Goal: Task Accomplishment & Management: Manage account settings

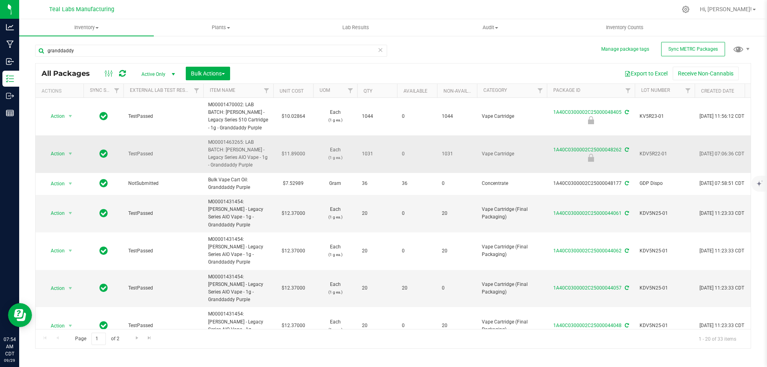
click at [659, 152] on span "KDV5R22-01" at bounding box center [665, 154] width 50 height 8
click at [659, 152] on input "KDV5R22-01" at bounding box center [663, 154] width 57 height 12
click at [299, 50] on input "granddaddy" at bounding box center [211, 51] width 352 height 12
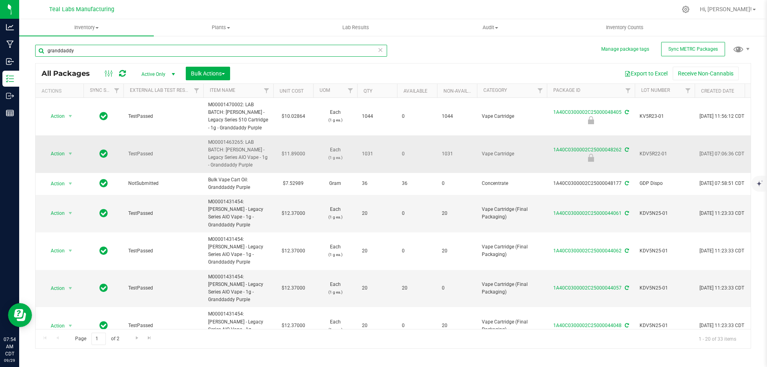
paste input "KDV5R22-01"
type input "KDV5R22-01"
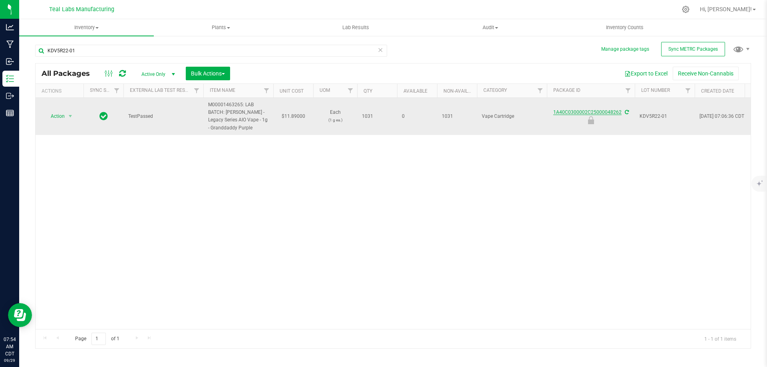
click at [569, 114] on link "1A40C0300002C25000048262" at bounding box center [588, 113] width 68 height 6
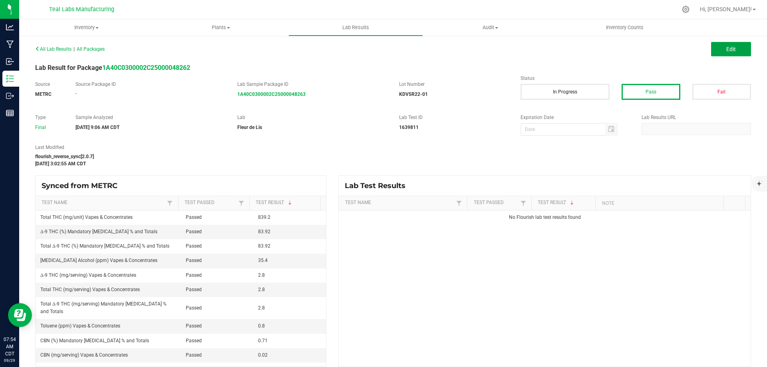
click at [714, 54] on button "Edit" at bounding box center [731, 49] width 40 height 14
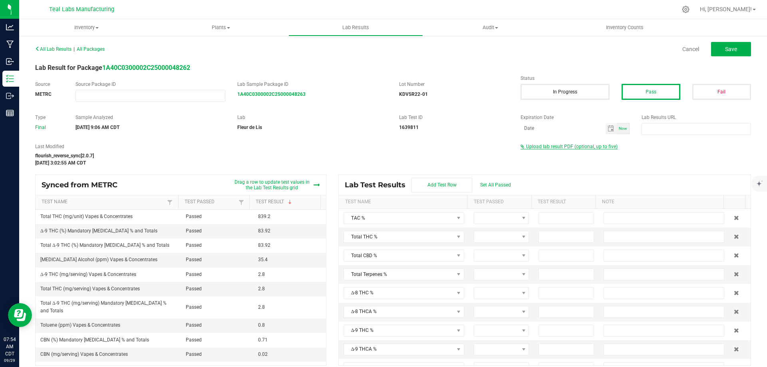
click at [587, 146] on span "Upload lab result PDF (optional, up to five)" at bounding box center [572, 147] width 92 height 6
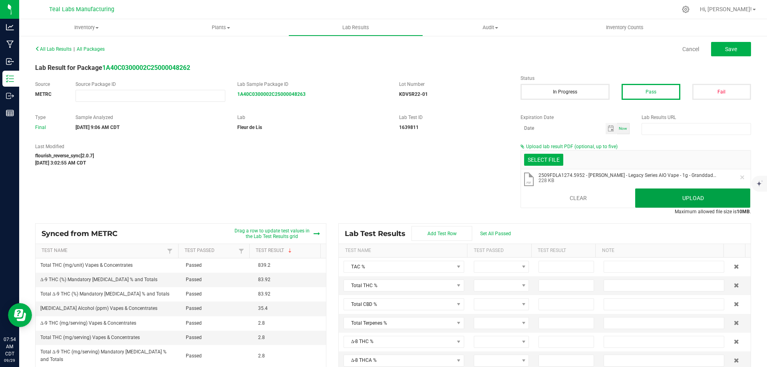
click at [665, 197] on button "Upload" at bounding box center [692, 198] width 115 height 19
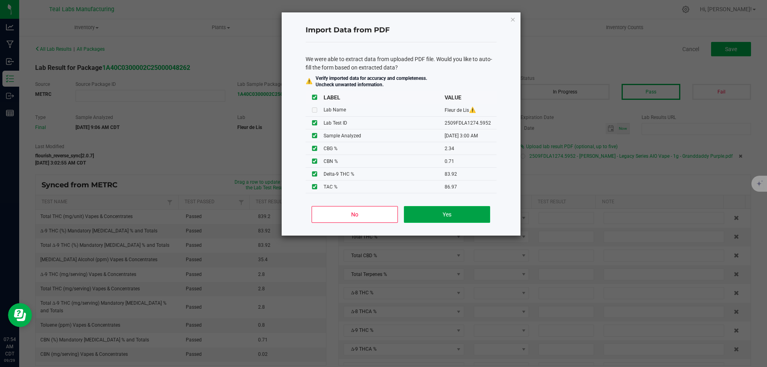
click at [444, 215] on button "Yes" at bounding box center [447, 214] width 86 height 17
type input "86.9700"
type input "83.9200"
type input "2.3400"
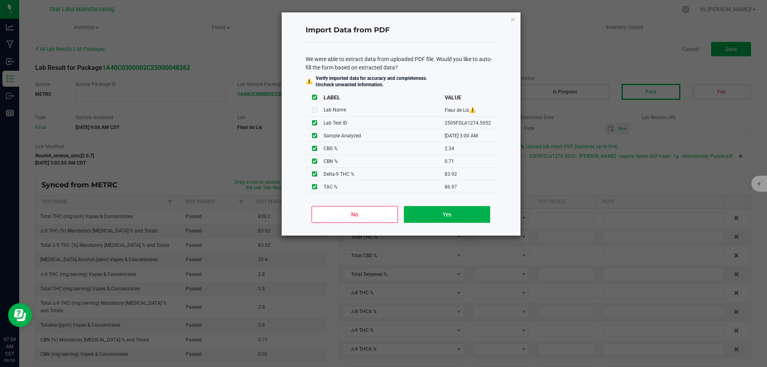
type input "0.7100"
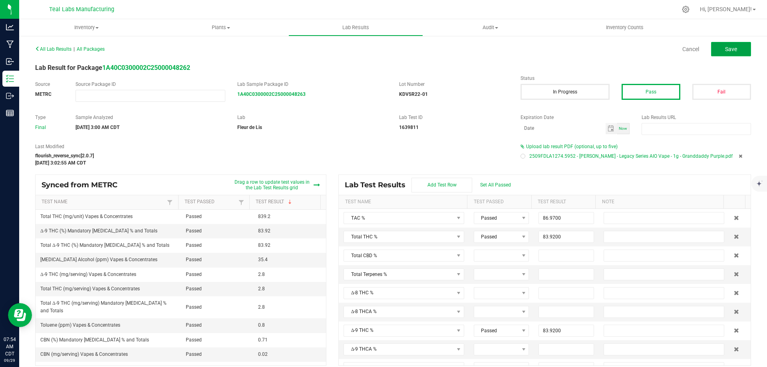
click at [725, 47] on span "Save" at bounding box center [731, 49] width 12 height 6
type input "83.9200"
type input "2.3400"
type input "0.7100"
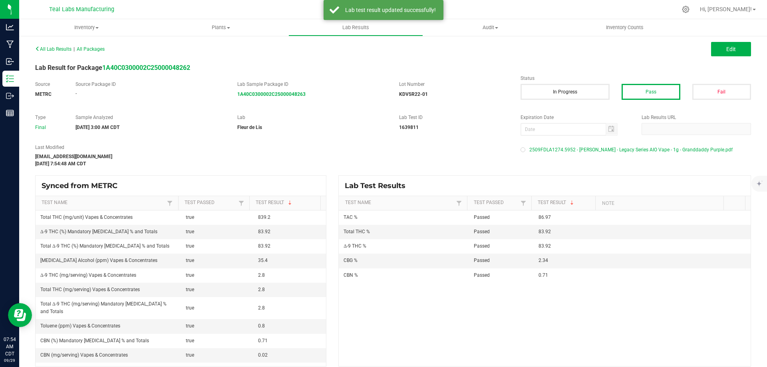
click at [20, 77] on div "All Lab Results | All Packages Edit Lab Result for Package 1A40C0300002C2500004…" at bounding box center [393, 205] width 748 height 340
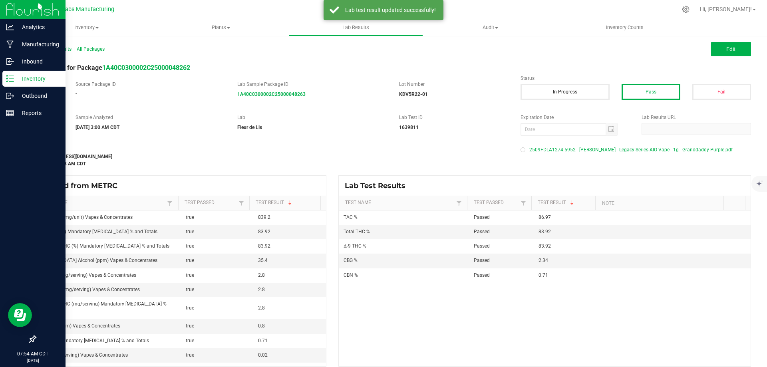
click at [10, 77] on icon at bounding box center [10, 79] width 8 height 8
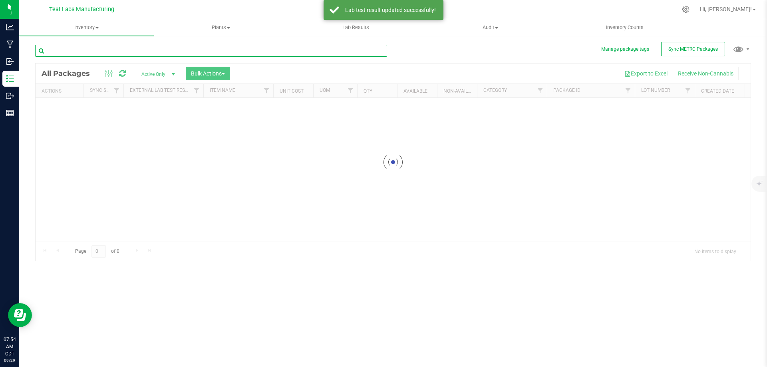
click at [174, 54] on input "text" at bounding box center [211, 51] width 352 height 12
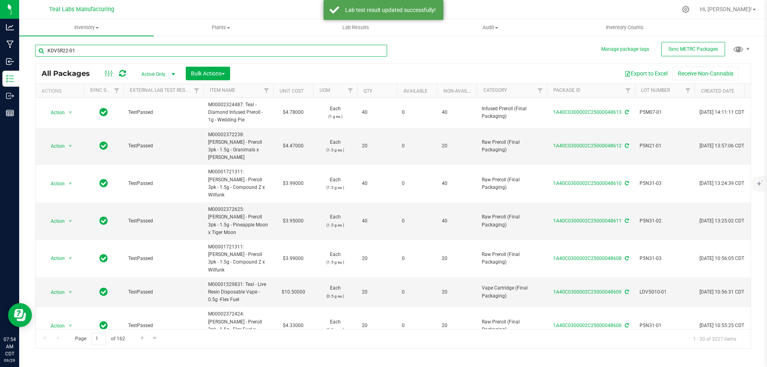
type input "KDV5R22-01"
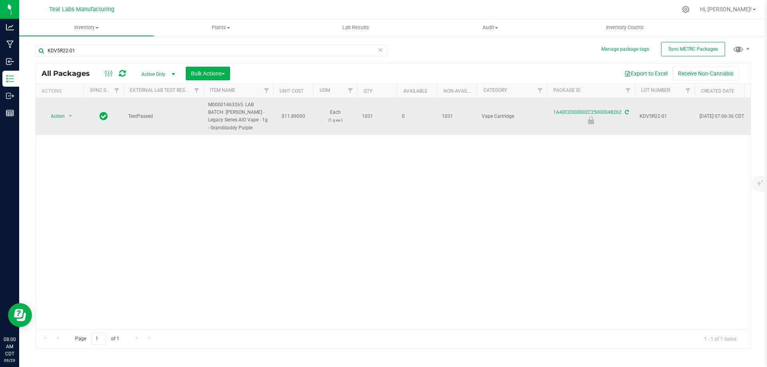
click at [67, 111] on span "select" at bounding box center [71, 116] width 10 height 11
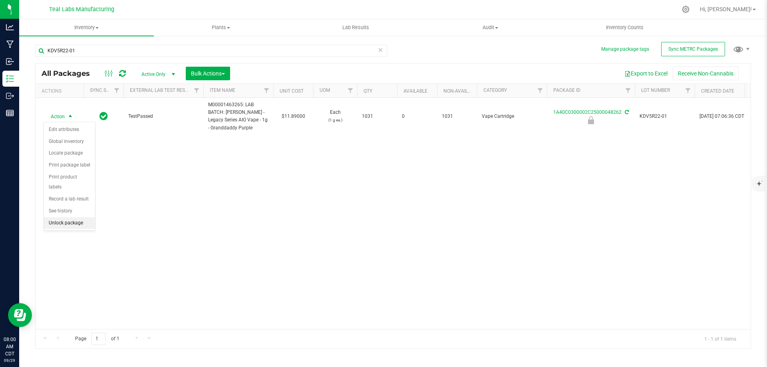
click at [67, 217] on li "Unlock package" at bounding box center [69, 223] width 51 height 12
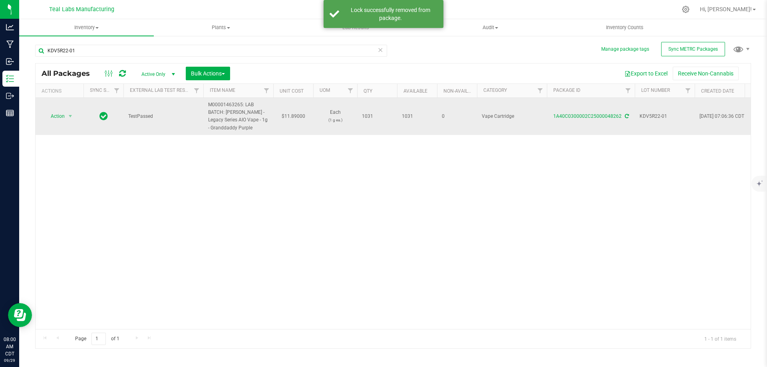
click at [67, 118] on span "select" at bounding box center [71, 116] width 10 height 11
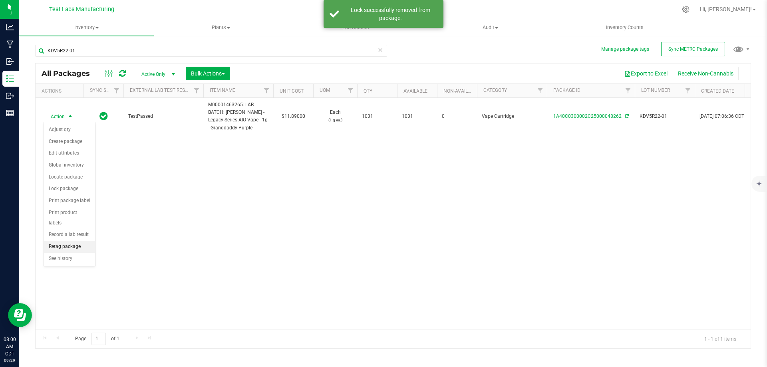
click at [67, 241] on li "Retag package" at bounding box center [69, 247] width 51 height 12
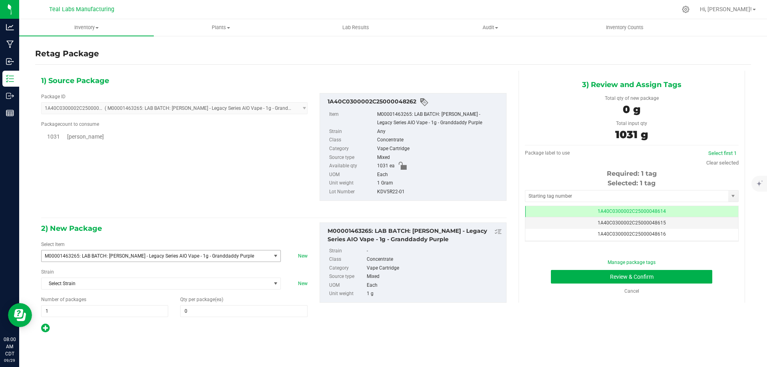
click at [180, 257] on span "M00001463265: LAB BATCH: [PERSON_NAME] - Legacy Series AIO Vape - 1g - Granddad…" at bounding box center [152, 256] width 214 height 6
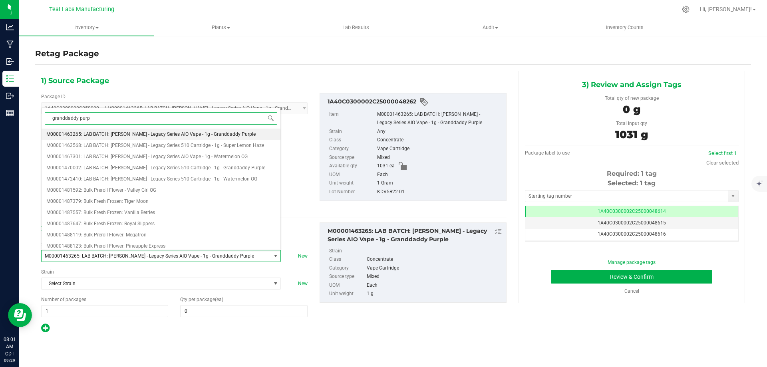
type input "granddaddy purpl"
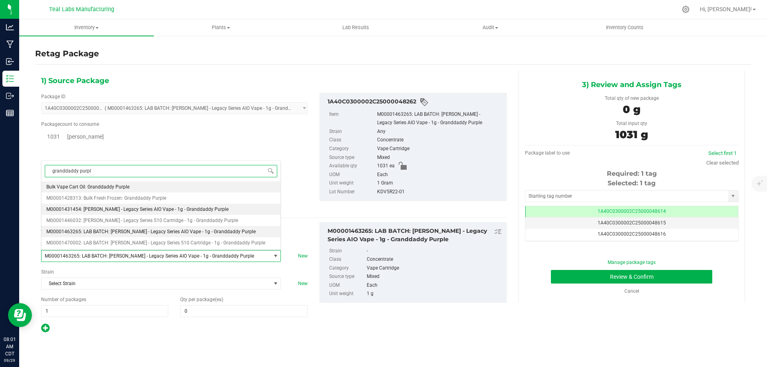
click at [139, 211] on span "M00001431454: [PERSON_NAME] - Legacy Series AIO Vape - 1g - Granddaddy Purple" at bounding box center [137, 210] width 182 height 6
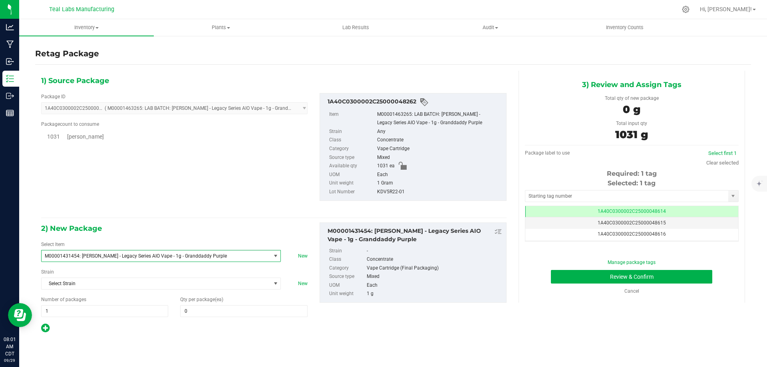
type input "0"
click at [201, 310] on span at bounding box center [243, 311] width 127 height 12
type input "1031"
type input "1,031"
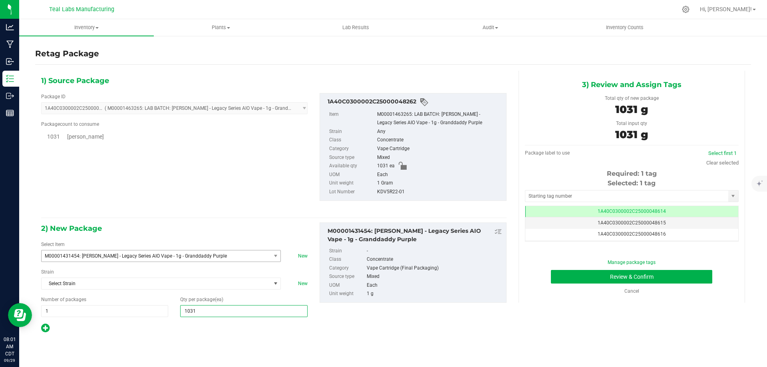
click at [300, 325] on div at bounding box center [174, 328] width 267 height 10
click at [578, 276] on button "Review & Confirm" at bounding box center [631, 277] width 161 height 14
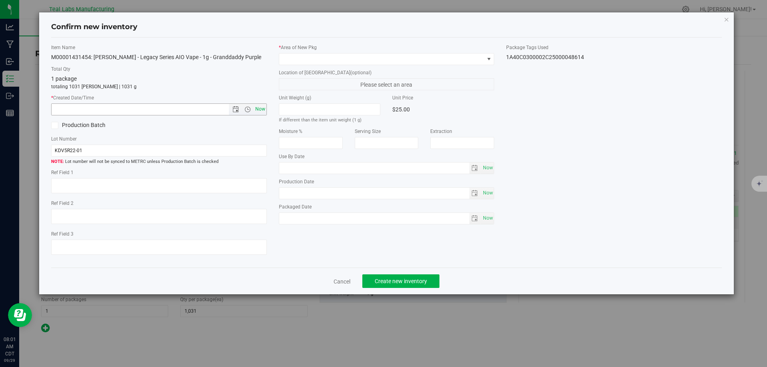
click at [258, 110] on span "Now" at bounding box center [260, 110] width 14 height 12
type input "[DATE] 8:01 AM"
click at [332, 58] on span at bounding box center [381, 59] width 205 height 11
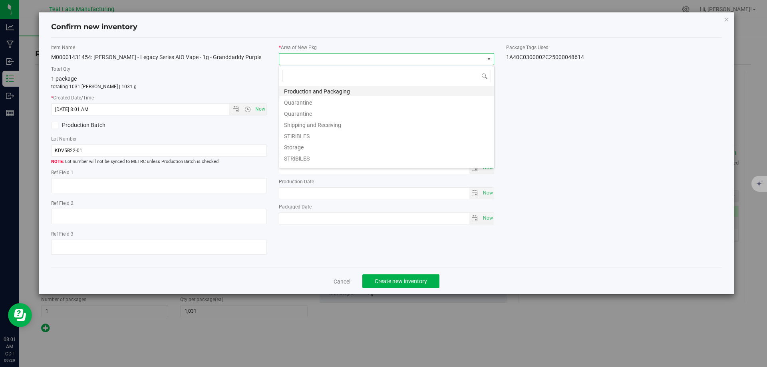
click at [343, 89] on li "Production and Packaging" at bounding box center [386, 90] width 215 height 11
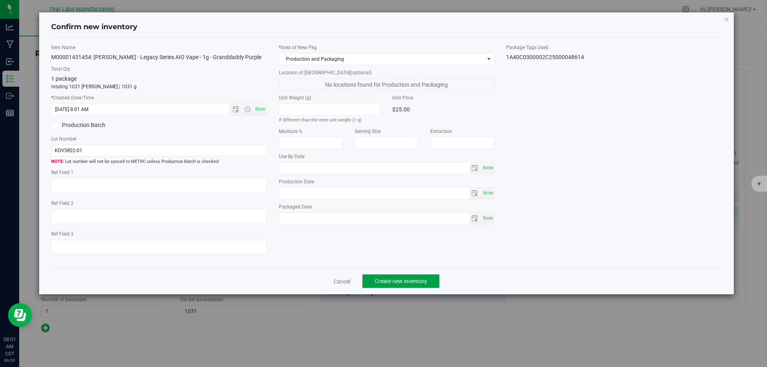
click at [400, 282] on span "Create new inventory" at bounding box center [401, 281] width 52 height 6
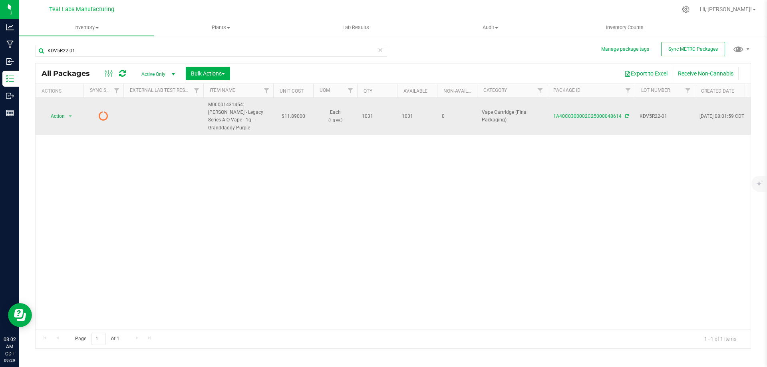
click at [626, 114] on icon at bounding box center [627, 116] width 4 height 5
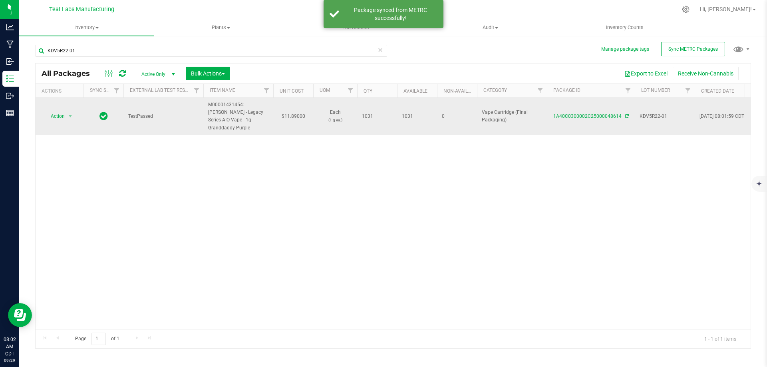
click at [55, 112] on span "Action" at bounding box center [55, 116] width 22 height 11
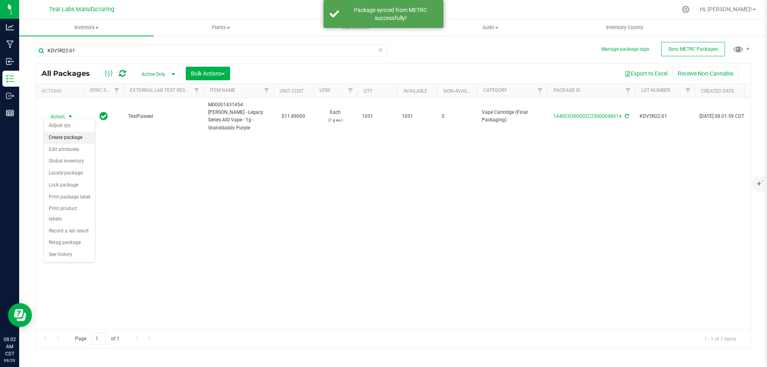
click at [65, 135] on li "Create package" at bounding box center [69, 138] width 51 height 12
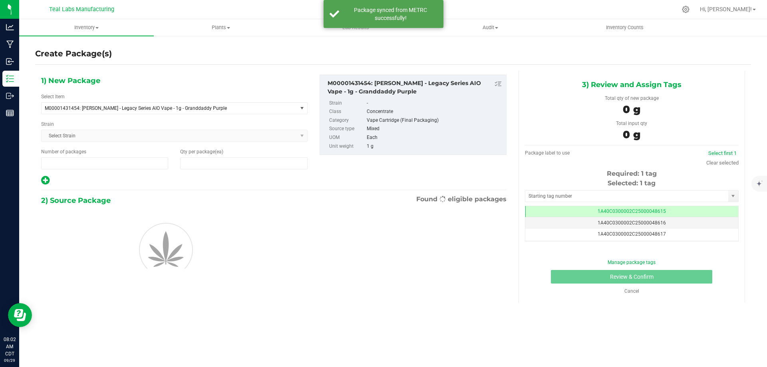
type input "1"
type input "0"
click at [129, 162] on span "1 1" at bounding box center [104, 163] width 127 height 12
click at [0, 0] on input "1" at bounding box center [0, 0] width 0 height 0
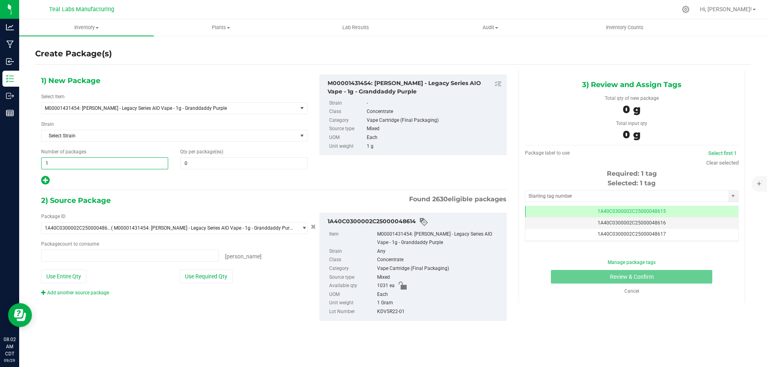
type input "0 ea"
type input "51"
click at [204, 160] on span at bounding box center [243, 163] width 127 height 12
type input "20"
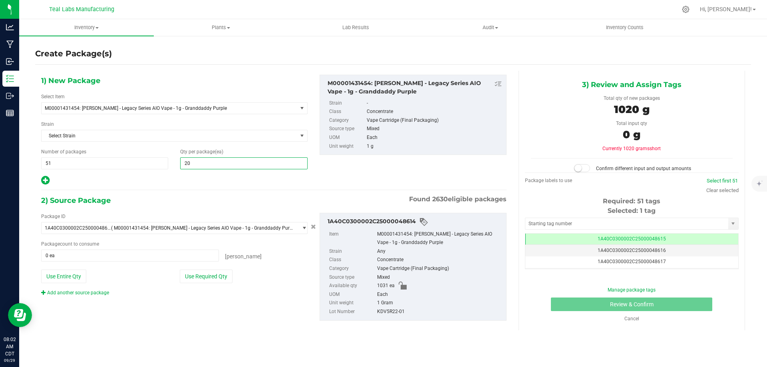
type input "20"
click at [190, 179] on div at bounding box center [174, 180] width 267 height 10
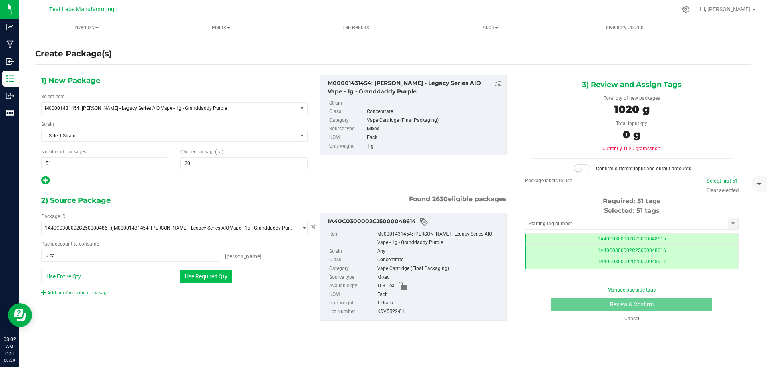
drag, startPoint x: 212, startPoint y: 280, endPoint x: 220, endPoint y: 285, distance: 9.5
click at [211, 280] on button "Use Required Qty" at bounding box center [206, 277] width 53 height 14
type input "1020 ea"
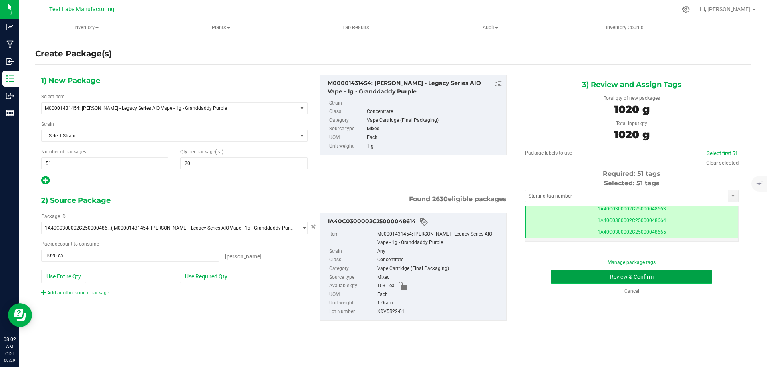
click at [697, 275] on button "Review & Confirm" at bounding box center [631, 277] width 161 height 14
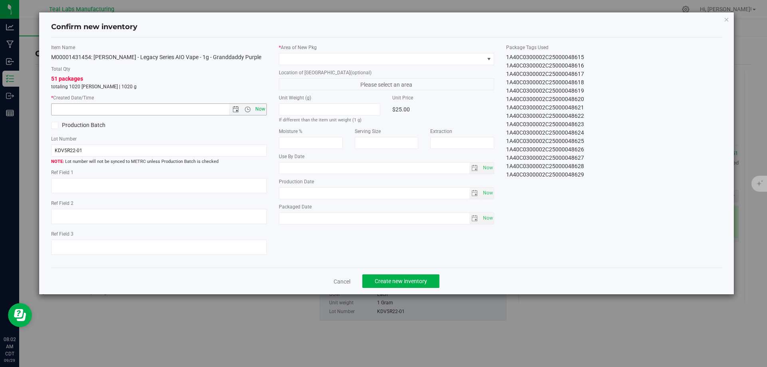
click at [262, 109] on span "Now" at bounding box center [260, 110] width 14 height 12
type input "[DATE] 8:02 AM"
click at [301, 62] on span at bounding box center [381, 59] width 205 height 11
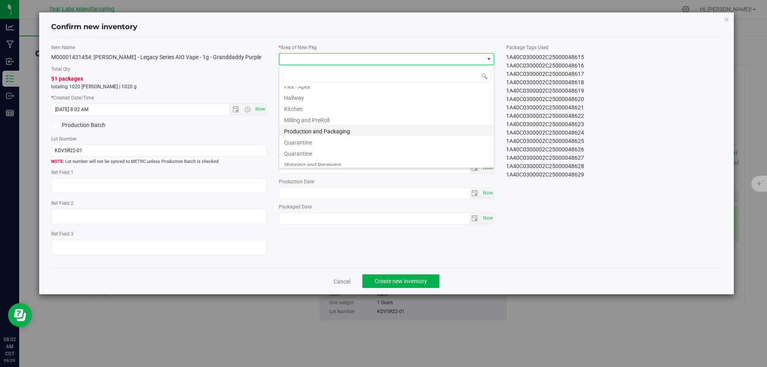
click at [315, 132] on li "Production and Packaging" at bounding box center [386, 130] width 215 height 11
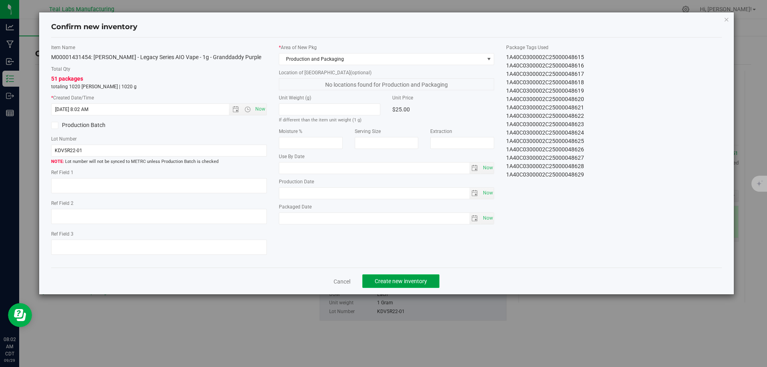
click at [390, 278] on span "Create new inventory" at bounding box center [401, 281] width 52 height 6
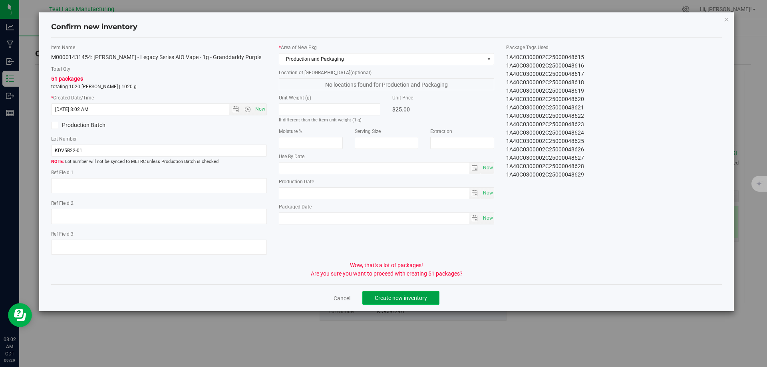
click at [408, 295] on span "Create new inventory" at bounding box center [401, 298] width 52 height 6
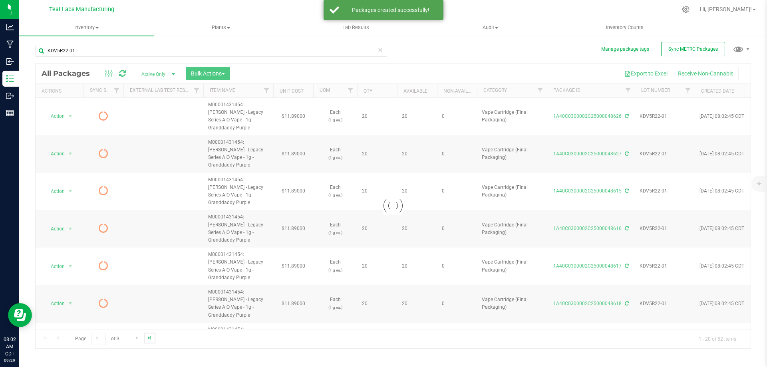
click at [148, 337] on span "Go to the last page" at bounding box center [149, 338] width 6 height 6
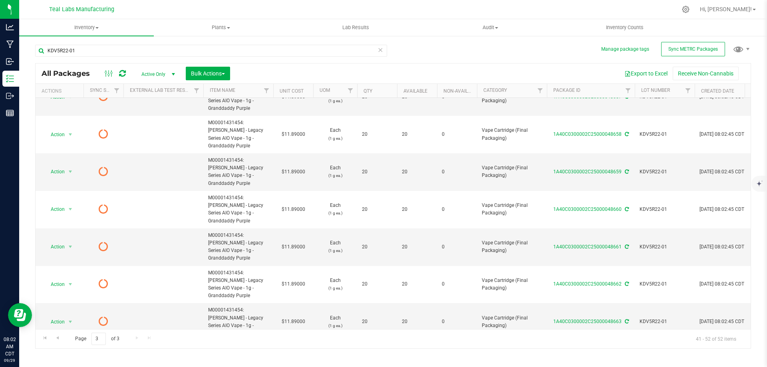
click at [64, 184] on li "Create package" at bounding box center [69, 189] width 51 height 12
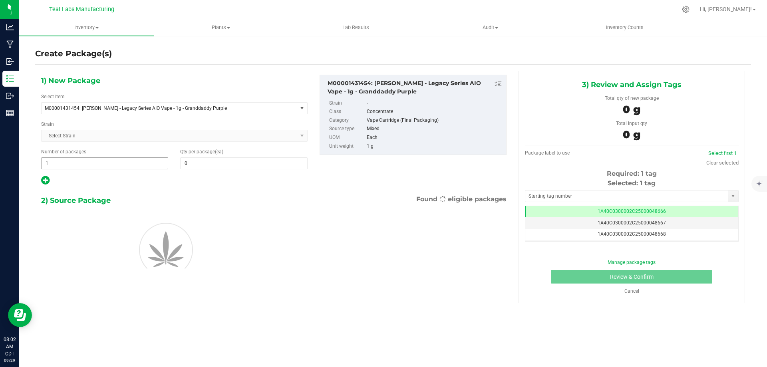
click at [107, 163] on span "1 1" at bounding box center [104, 163] width 127 height 12
click at [107, 163] on input "1" at bounding box center [105, 163] width 126 height 11
type input "11"
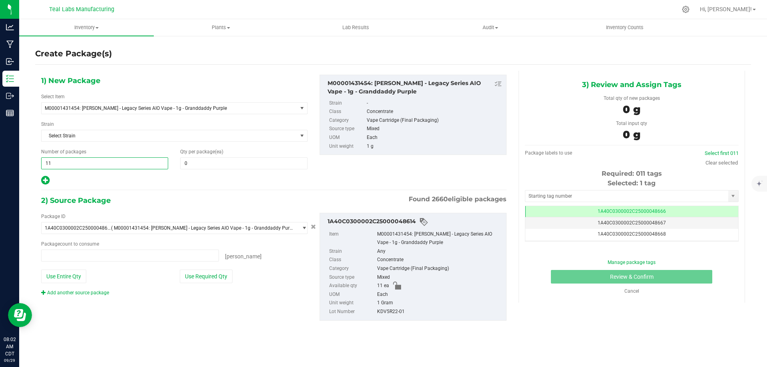
type input "0 ea"
type input "11"
type input "1"
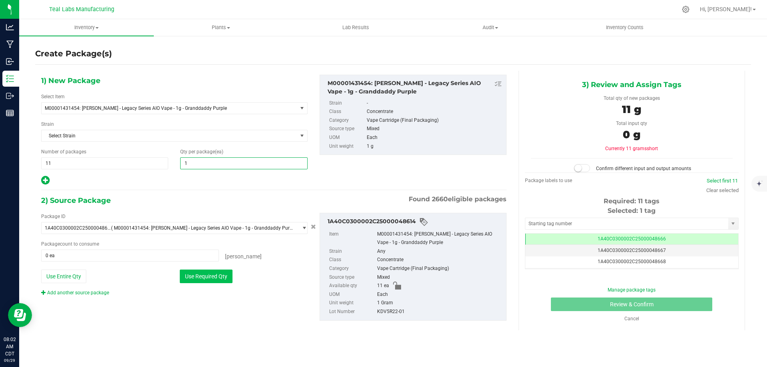
type input "1"
click at [209, 275] on button "Use Required Qty" at bounding box center [206, 277] width 53 height 14
type input "11 ea"
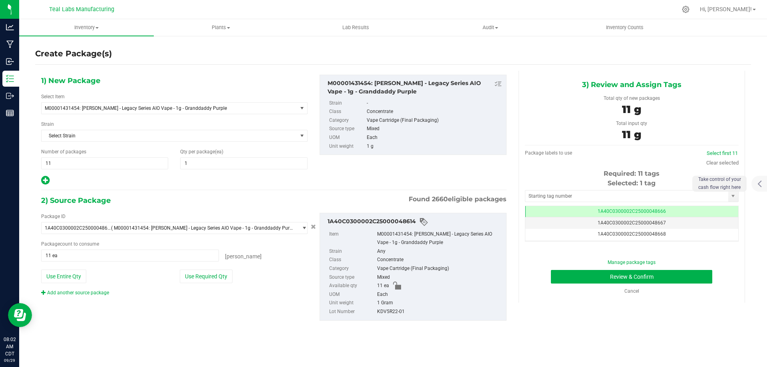
click at [728, 150] on div "Select first 11" at bounding box center [723, 153] width 32 height 8
click at [729, 153] on link "Select first 11" at bounding box center [722, 153] width 31 height 6
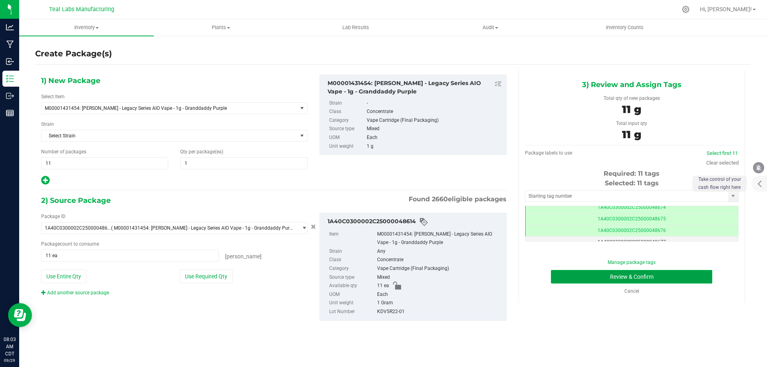
click at [693, 275] on button "Review & Confirm" at bounding box center [631, 277] width 161 height 14
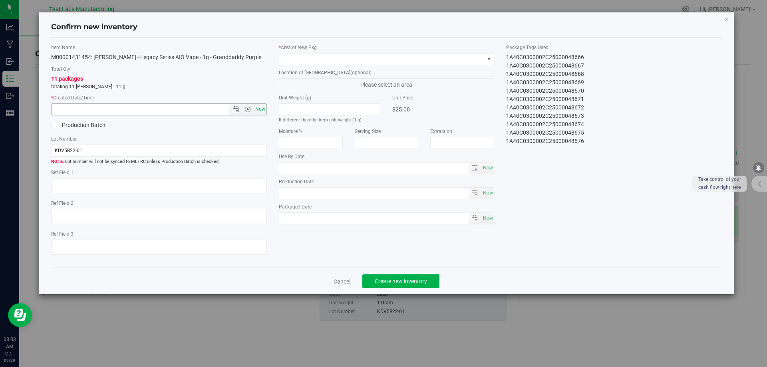
click at [261, 106] on span "Now" at bounding box center [260, 110] width 14 height 12
type input "[DATE] 8:03 AM"
click at [343, 54] on span at bounding box center [381, 59] width 205 height 11
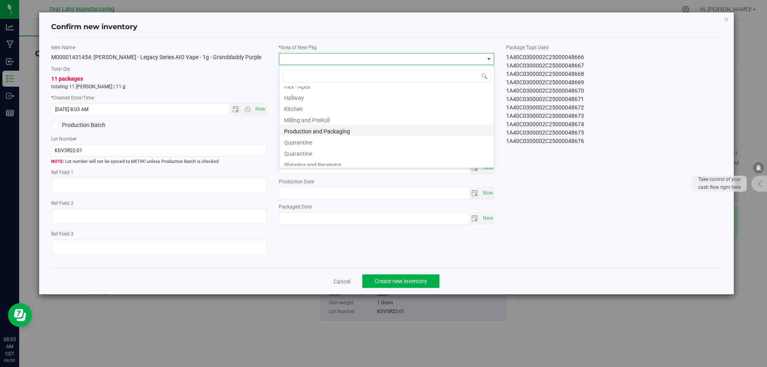
click at [334, 126] on li "Production and Packaging" at bounding box center [386, 130] width 215 height 11
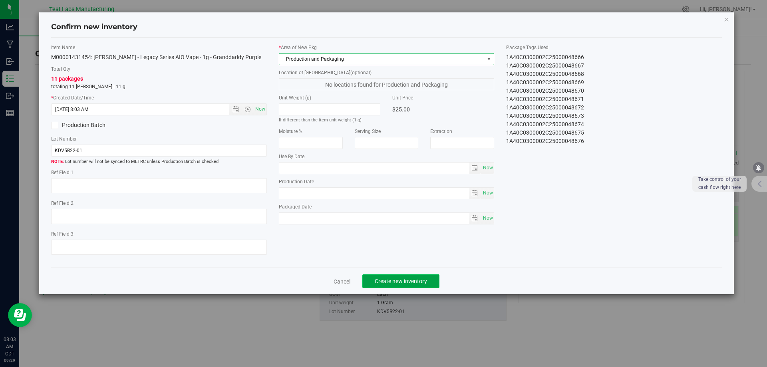
click at [398, 280] on span "Create new inventory" at bounding box center [401, 281] width 52 height 6
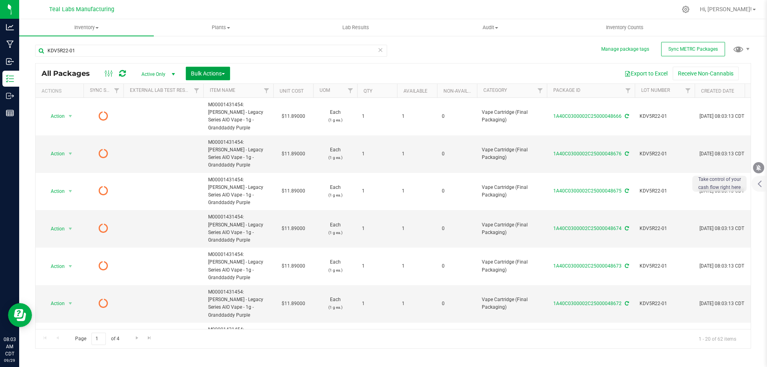
click at [213, 68] on button "Bulk Actions" at bounding box center [208, 74] width 44 height 14
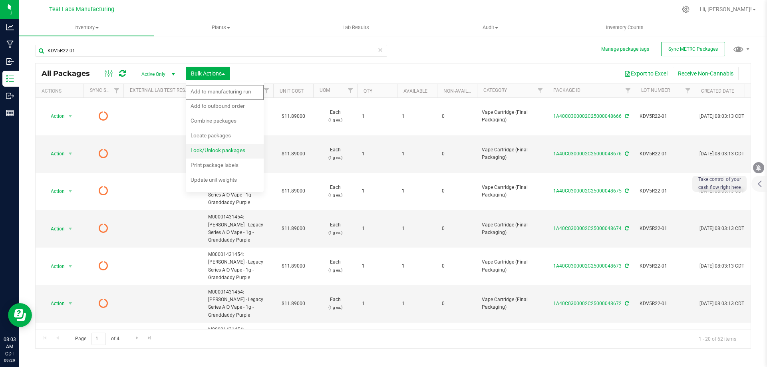
click at [211, 149] on span "Lock/Unlock packages" at bounding box center [218, 150] width 55 height 6
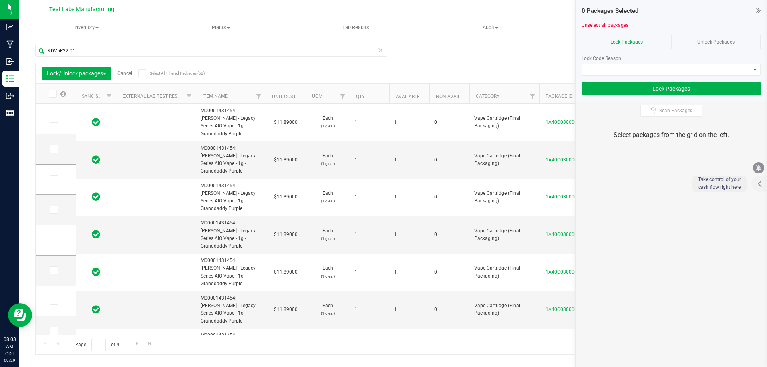
click at [145, 74] on icon at bounding box center [141, 74] width 5 height 0
click at [0, 0] on input "Select All Filtered Packages (62)" at bounding box center [0, 0] width 0 height 0
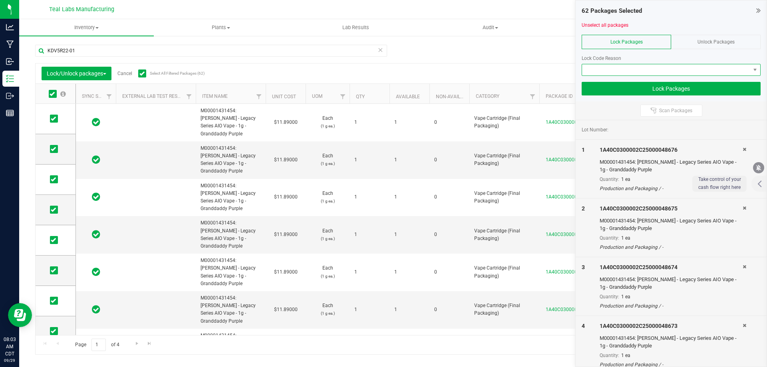
click at [653, 67] on span at bounding box center [666, 69] width 168 height 11
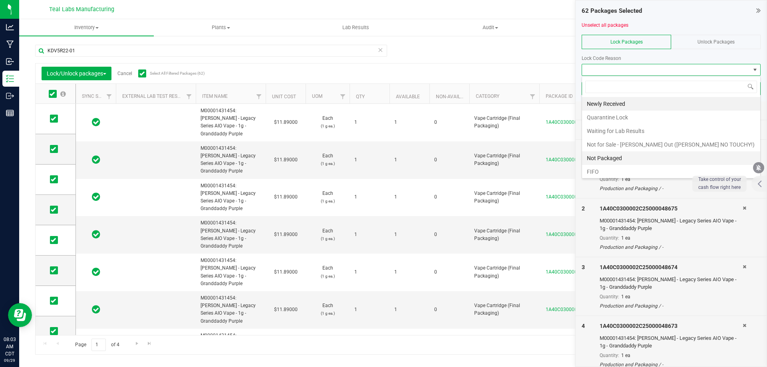
click at [604, 155] on li "Not Packaged" at bounding box center [671, 158] width 178 height 14
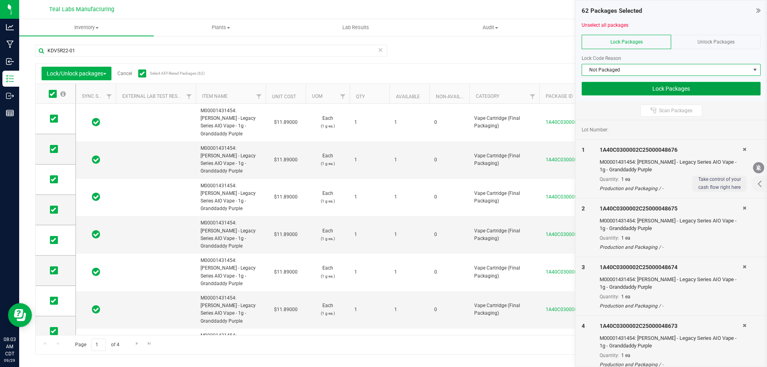
click at [667, 90] on button "Lock Packages" at bounding box center [671, 89] width 179 height 14
